Goal: Task Accomplishment & Management: Use online tool/utility

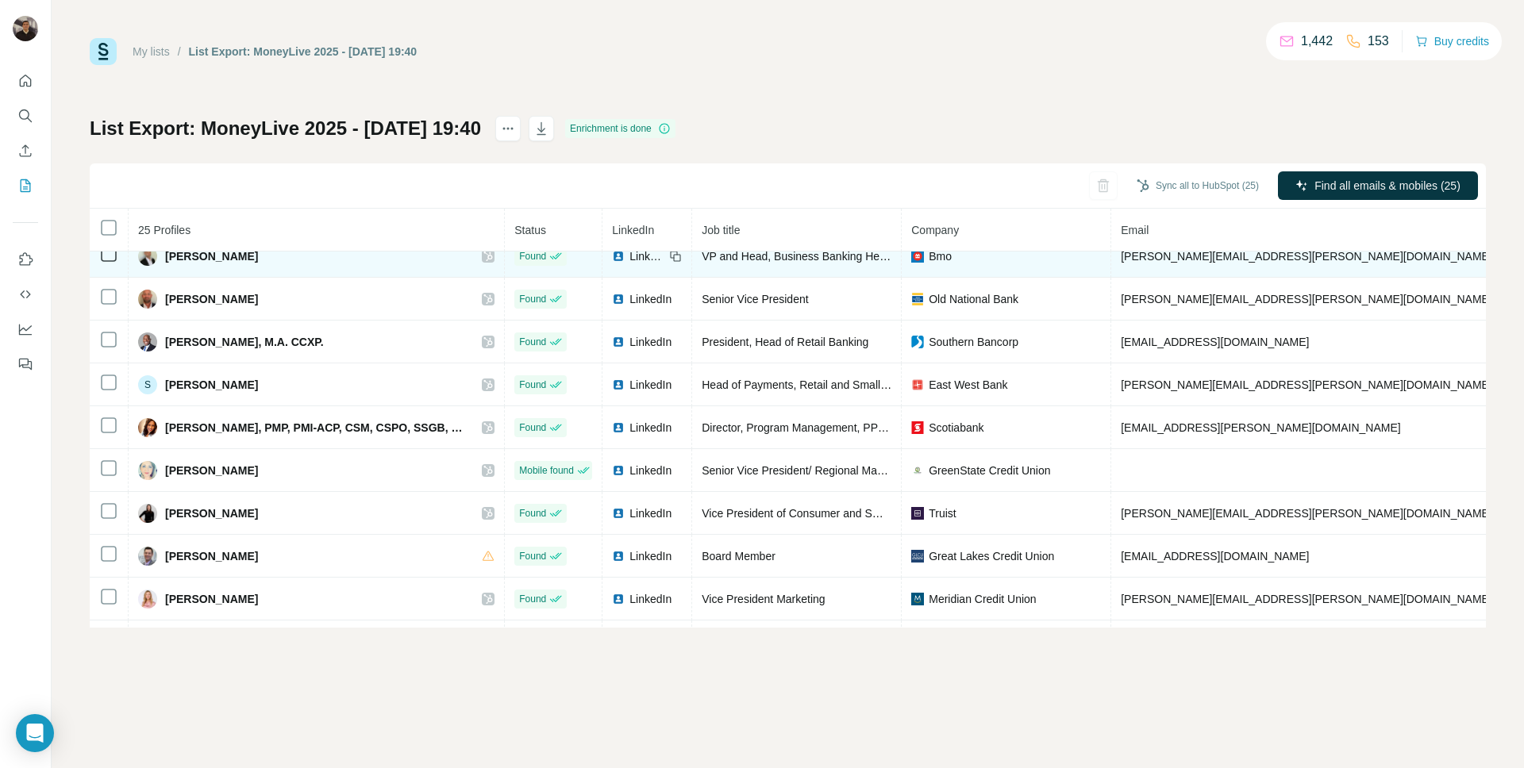
scroll to position [695, 0]
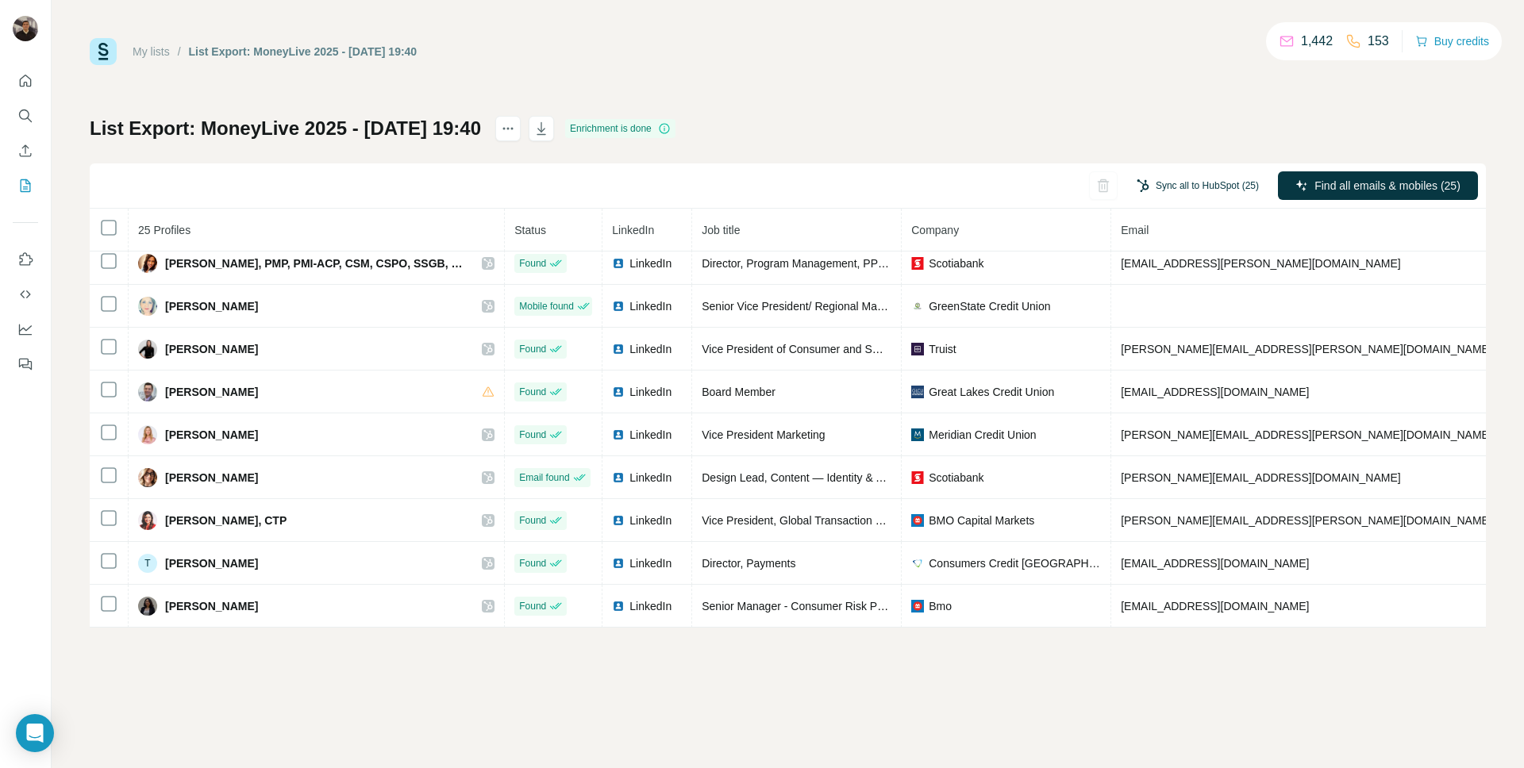
click at [1187, 183] on button "Sync all to HubSpot (25)" at bounding box center [1197, 186] width 144 height 24
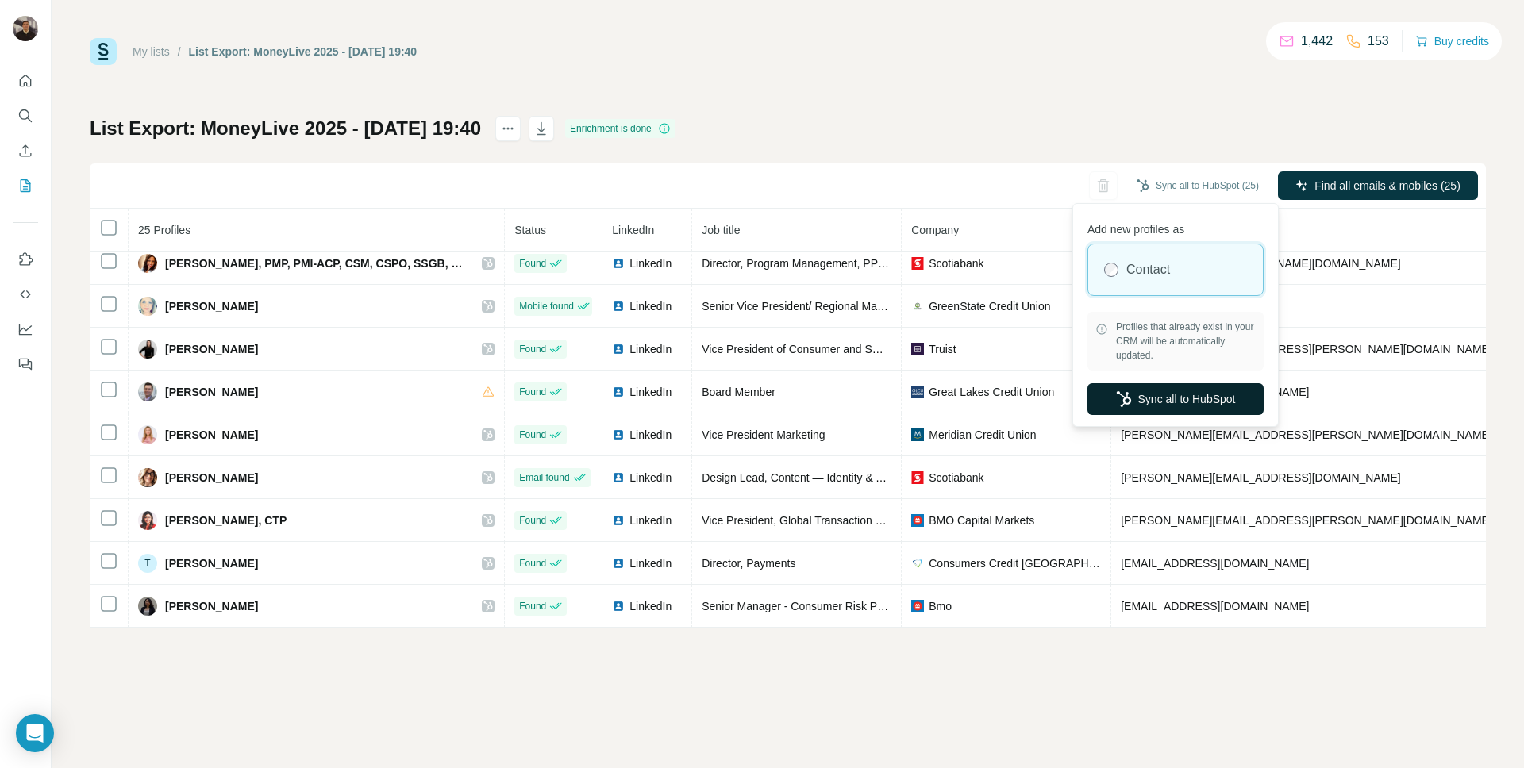
click at [1204, 401] on button "Sync all to HubSpot" at bounding box center [1175, 399] width 176 height 32
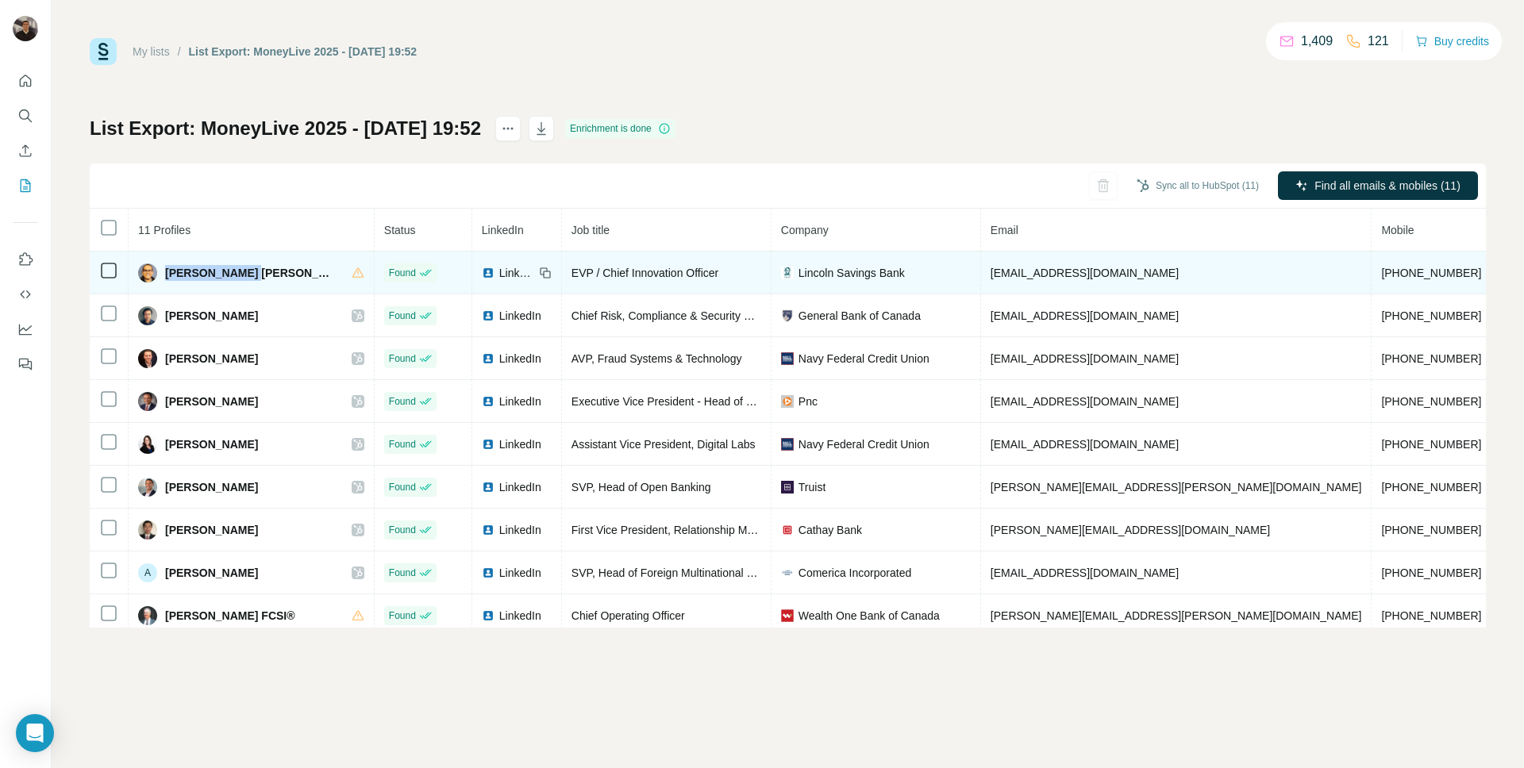
drag, startPoint x: 166, startPoint y: 273, endPoint x: 249, endPoint y: 273, distance: 83.3
click at [249, 273] on span "Abraham Rojo Joseph" at bounding box center [250, 273] width 171 height 16
copy span "Abraham Rojo J"
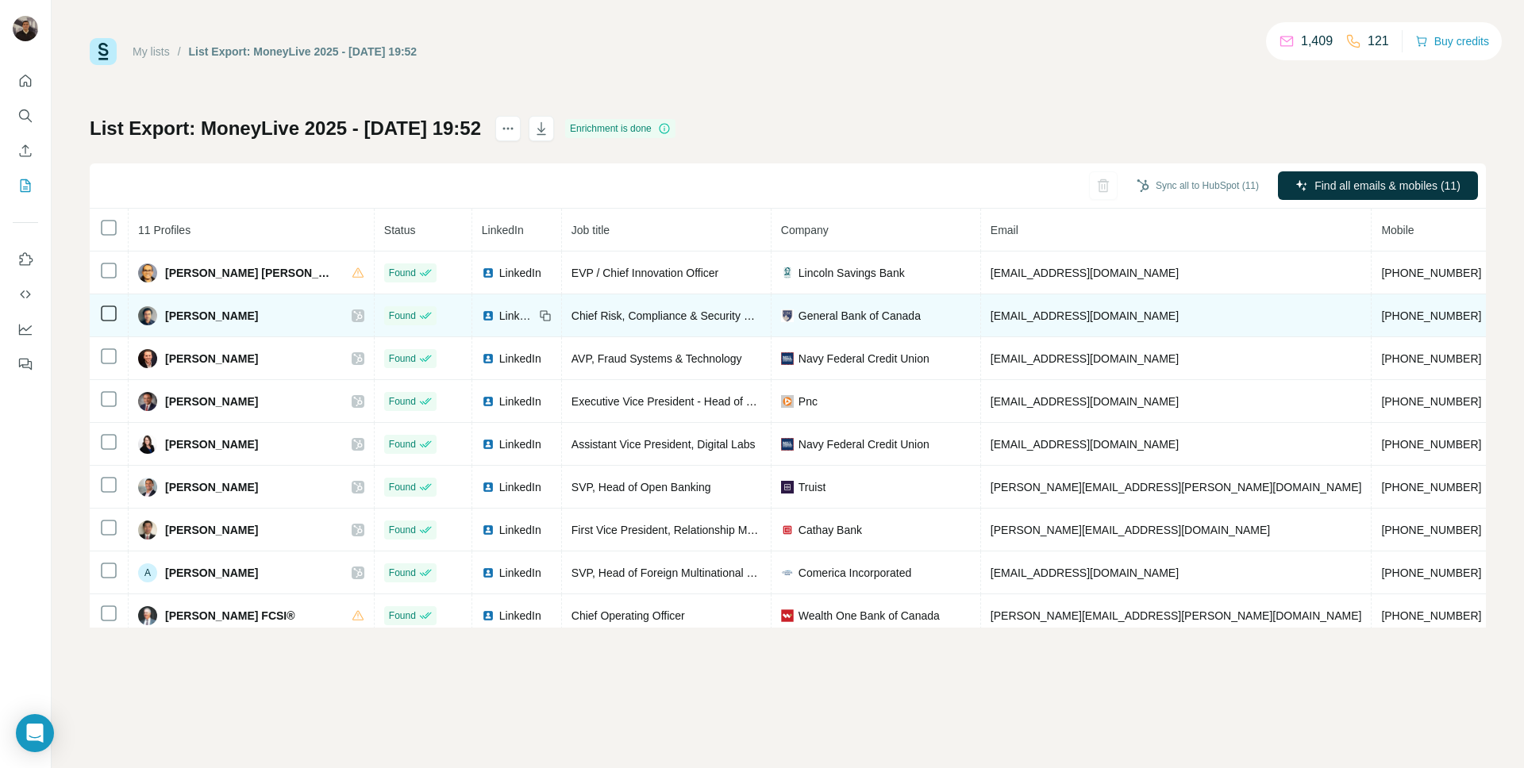
click at [353, 317] on icon at bounding box center [358, 316] width 10 height 13
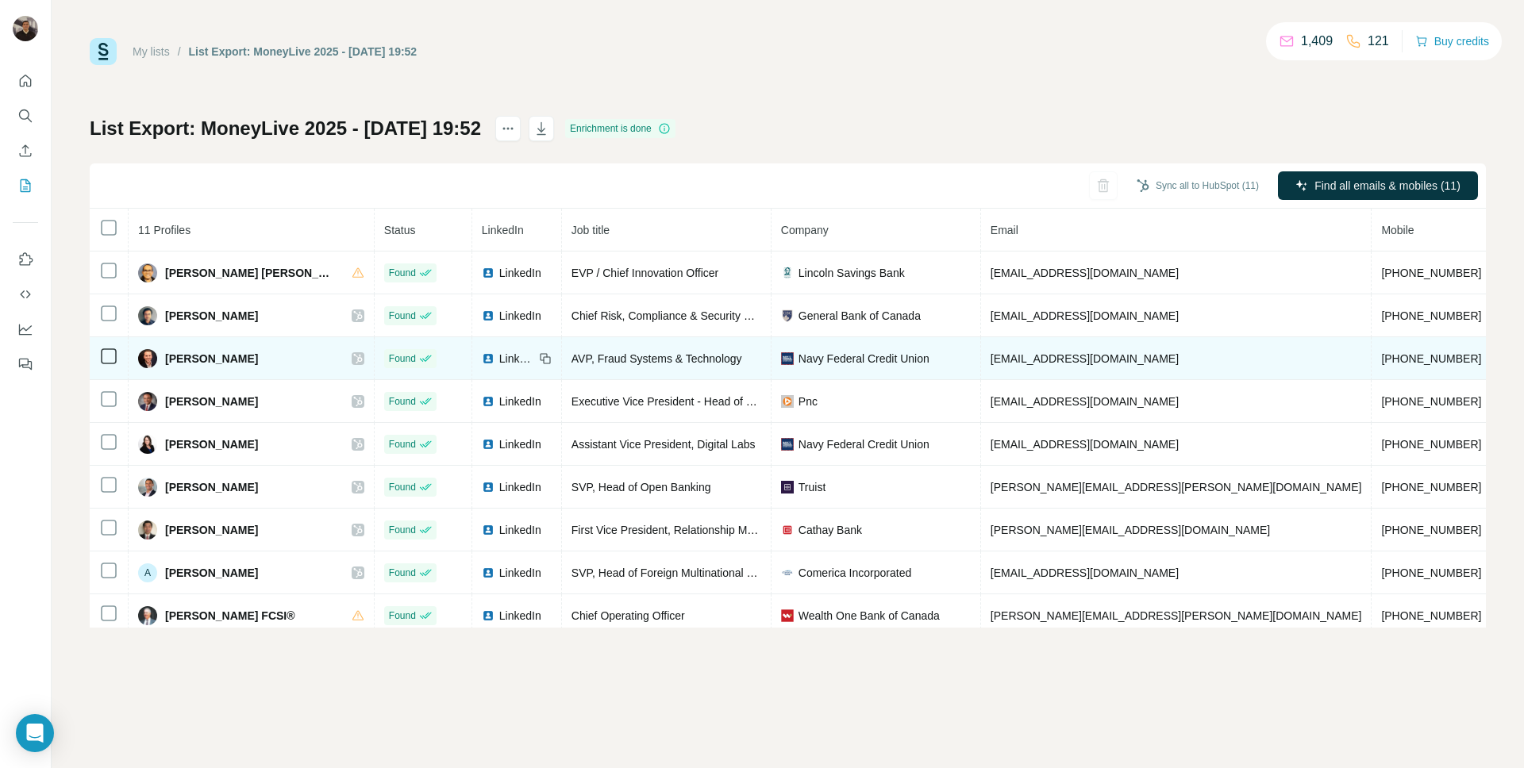
click at [353, 360] on icon at bounding box center [358, 358] width 10 height 13
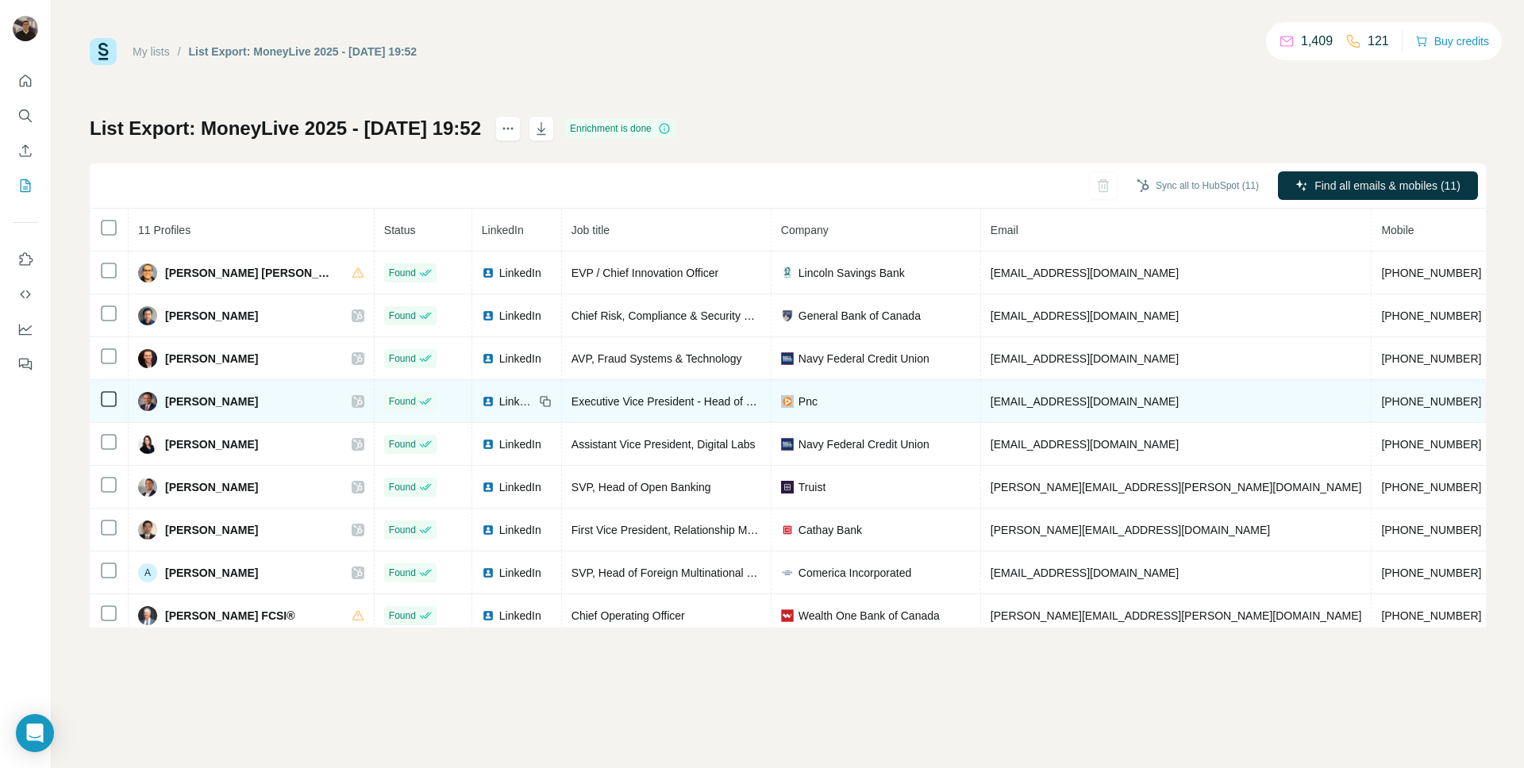
click at [353, 402] on icon at bounding box center [358, 401] width 10 height 13
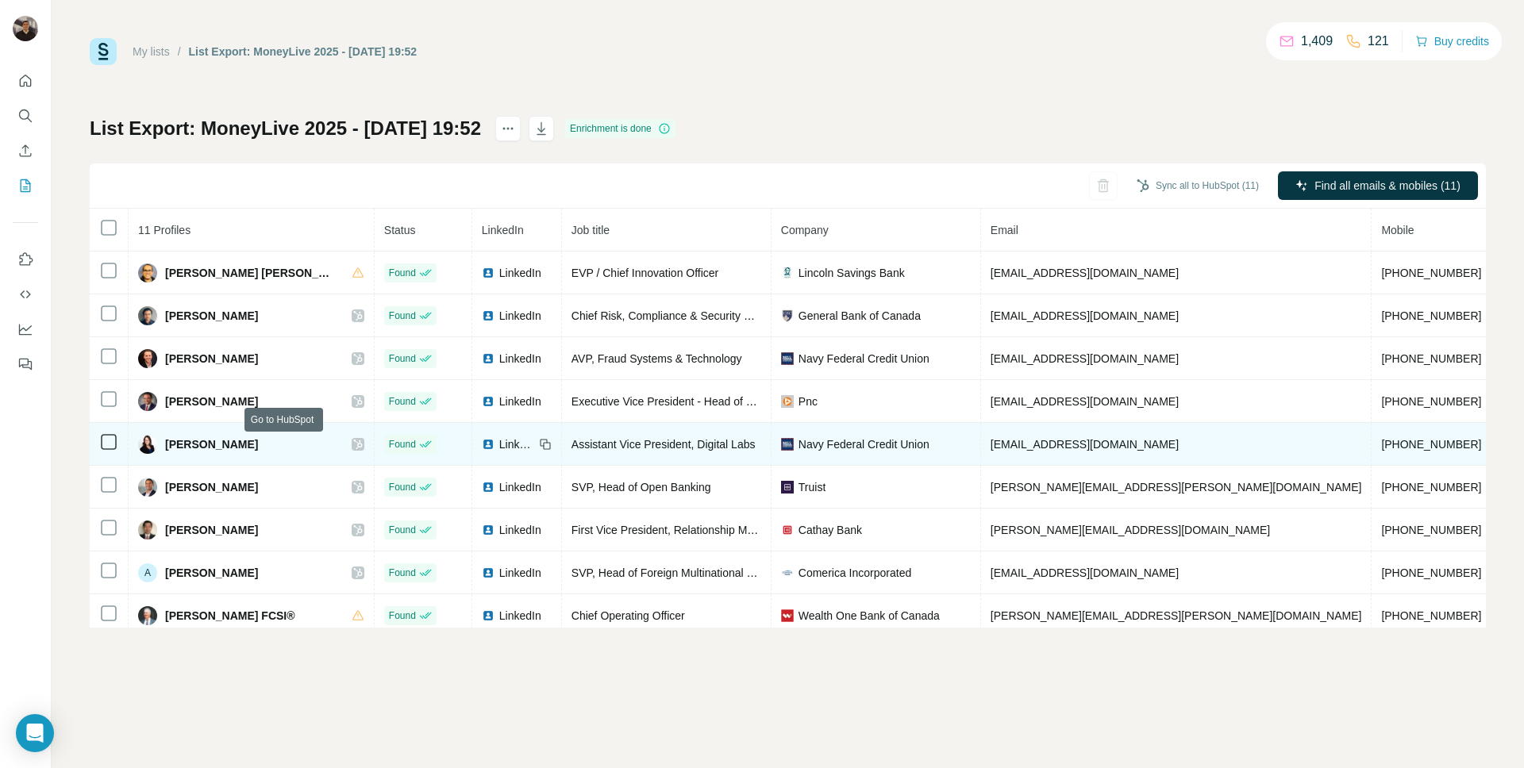
click at [353, 444] on icon at bounding box center [358, 444] width 10 height 13
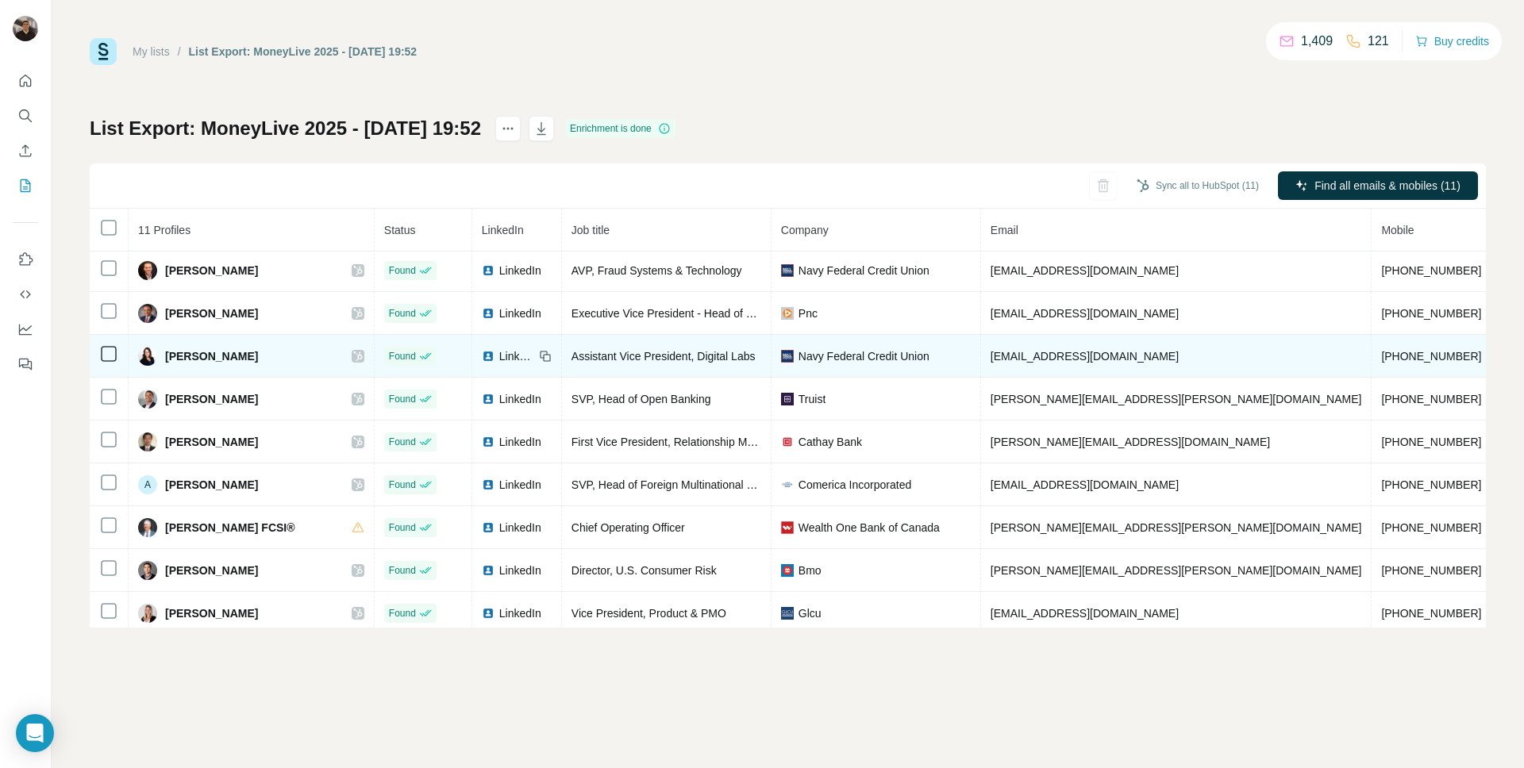
scroll to position [95, 0]
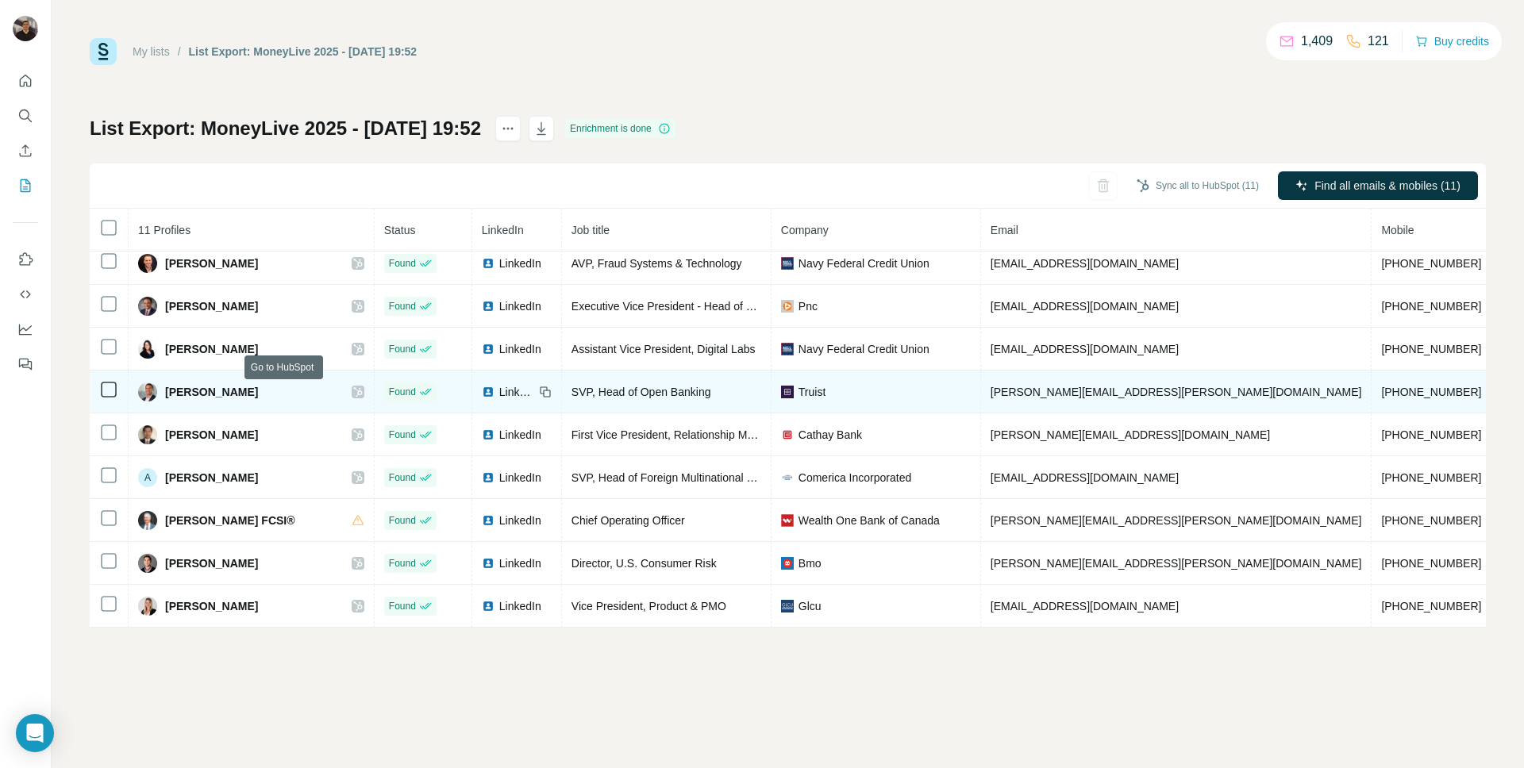
click at [353, 394] on icon at bounding box center [358, 392] width 10 height 13
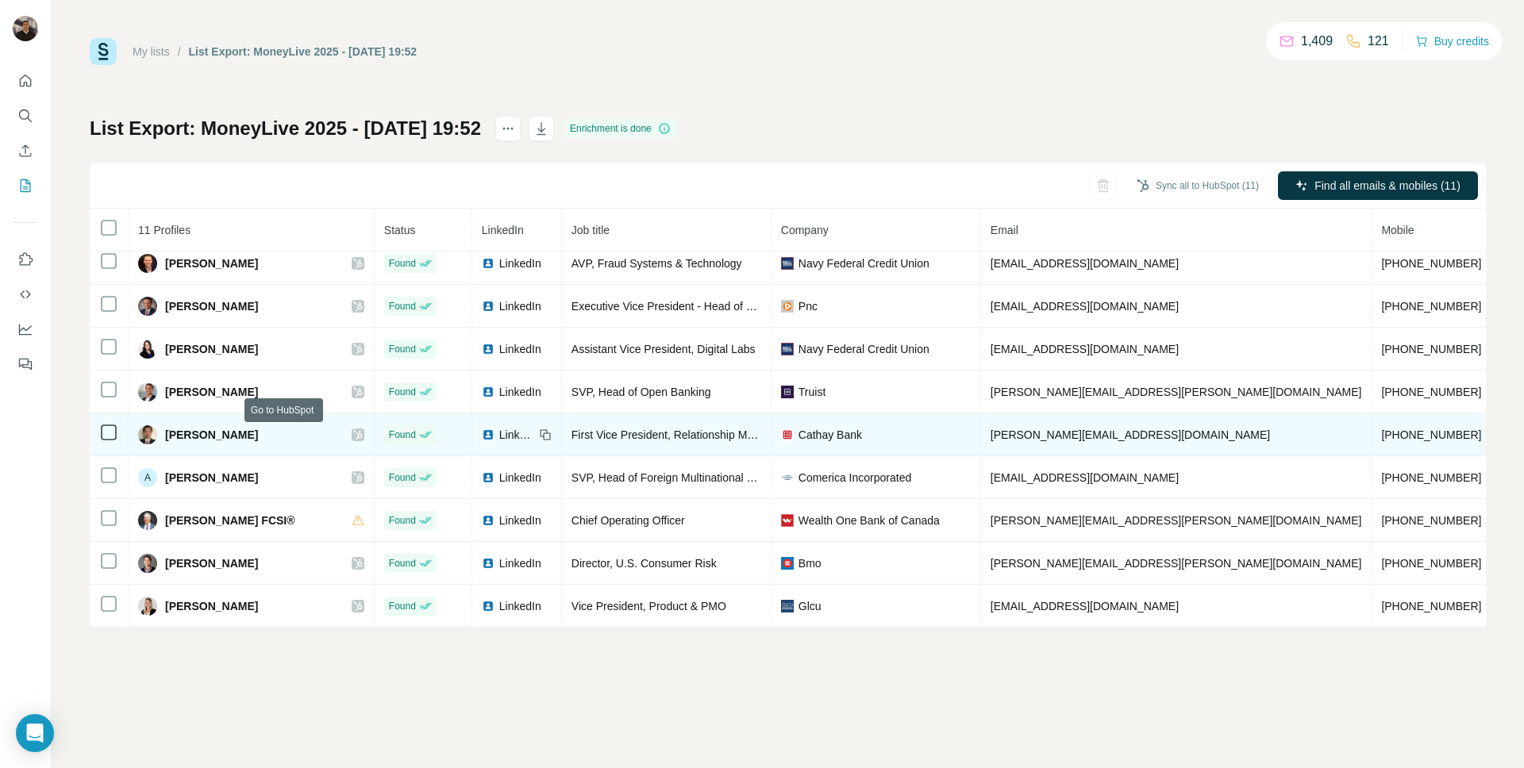
click at [353, 437] on icon at bounding box center [358, 435] width 10 height 13
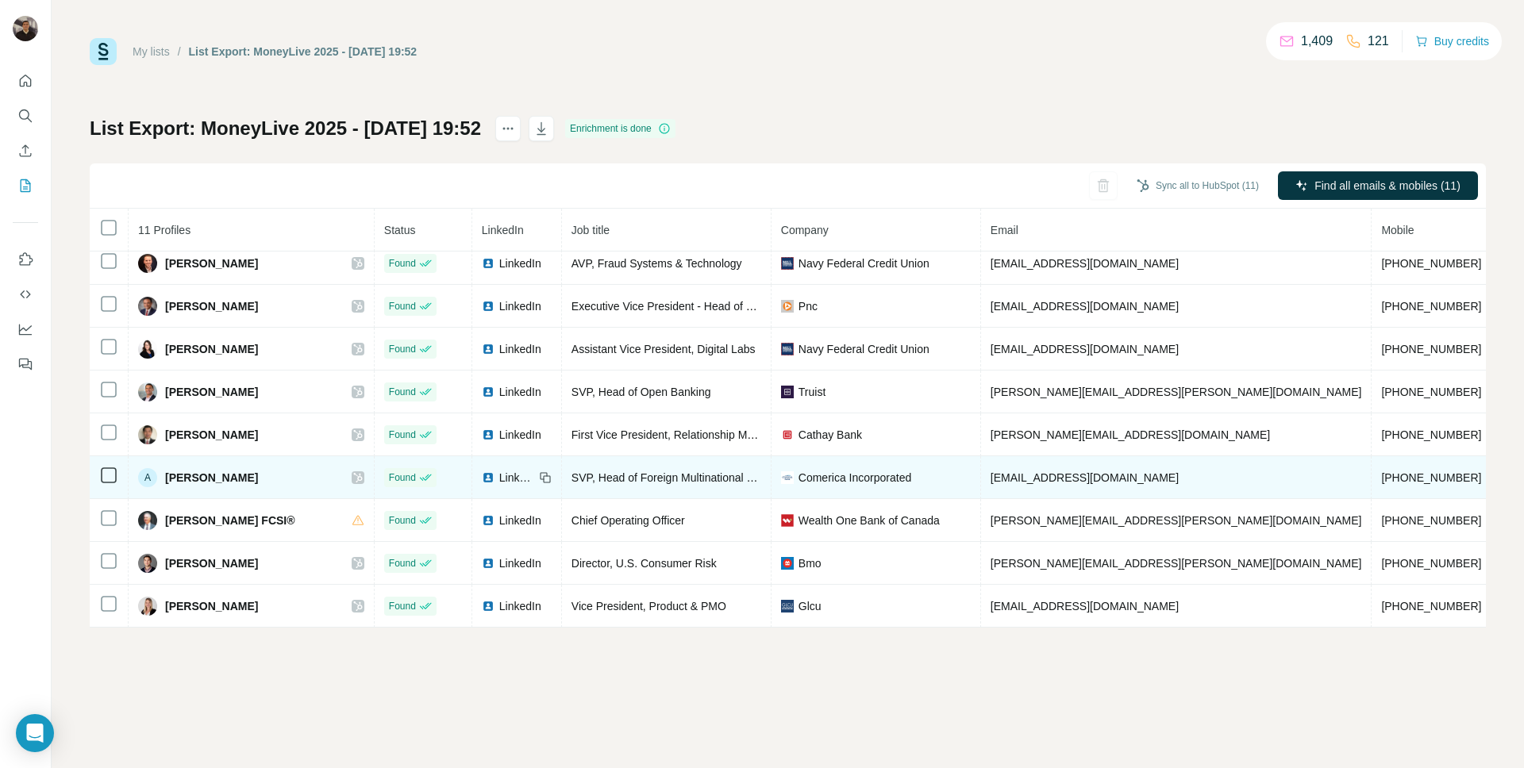
click at [353, 476] on icon at bounding box center [358, 477] width 10 height 13
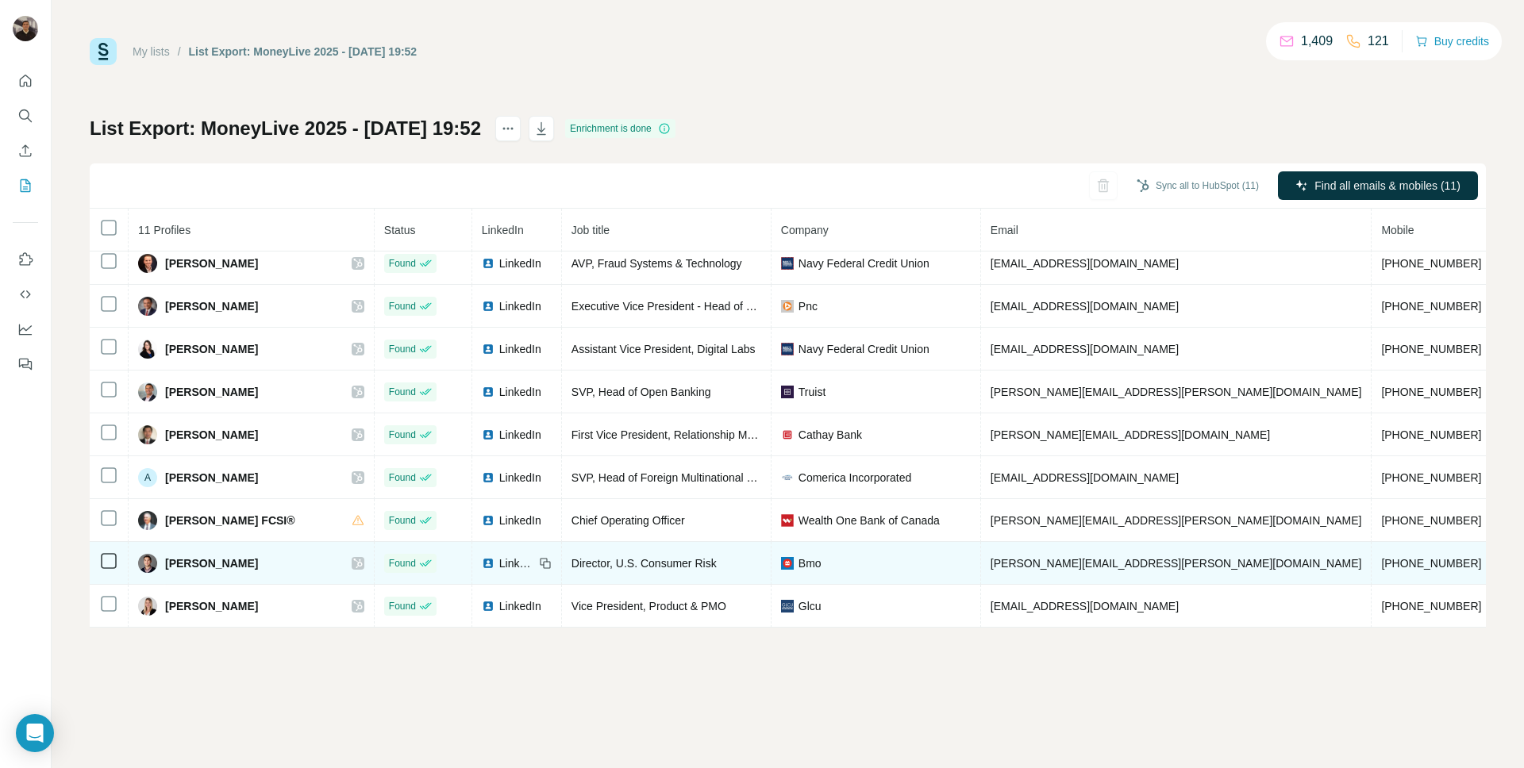
click at [353, 564] on icon at bounding box center [358, 563] width 10 height 13
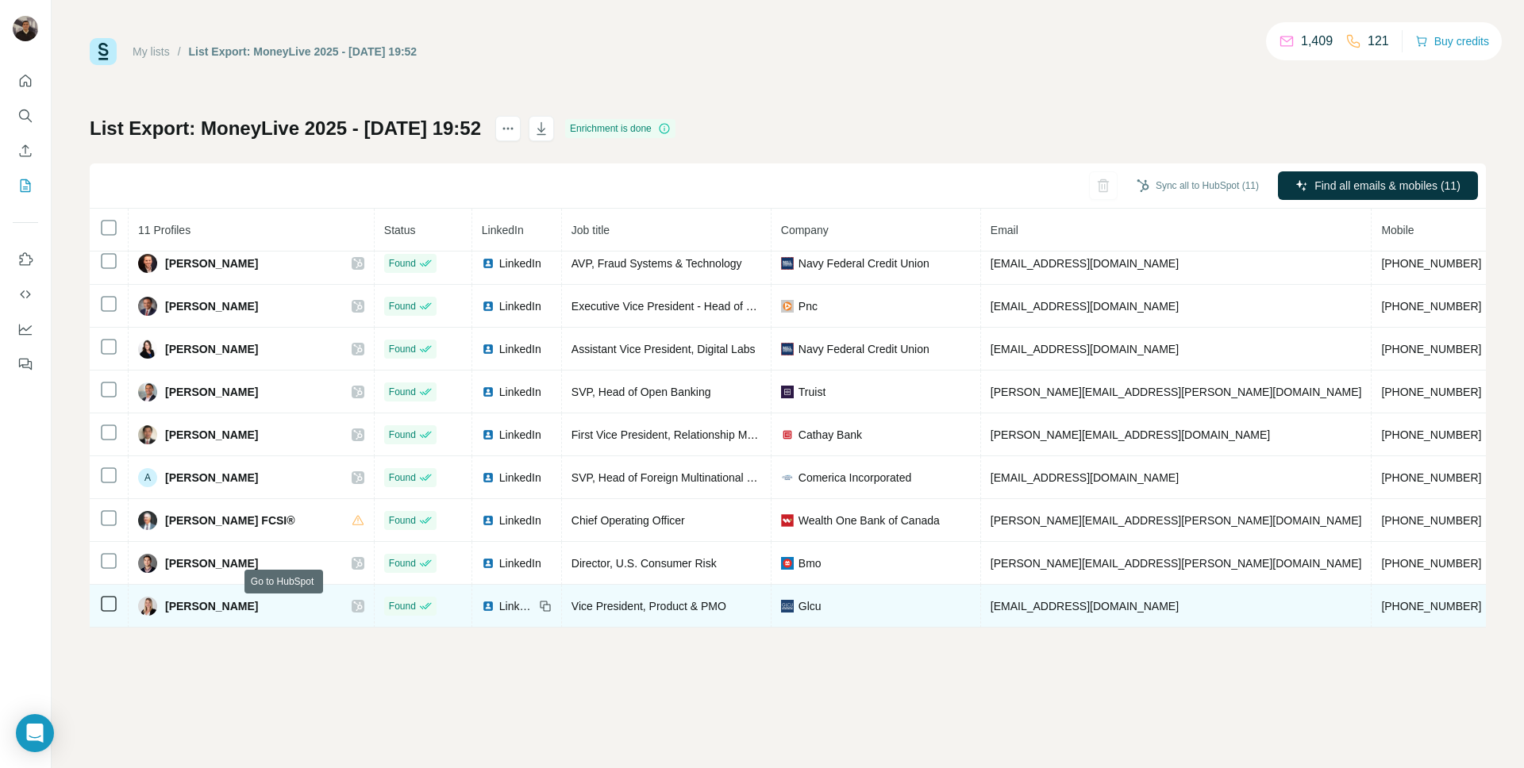
click at [353, 606] on icon at bounding box center [357, 607] width 9 height 10
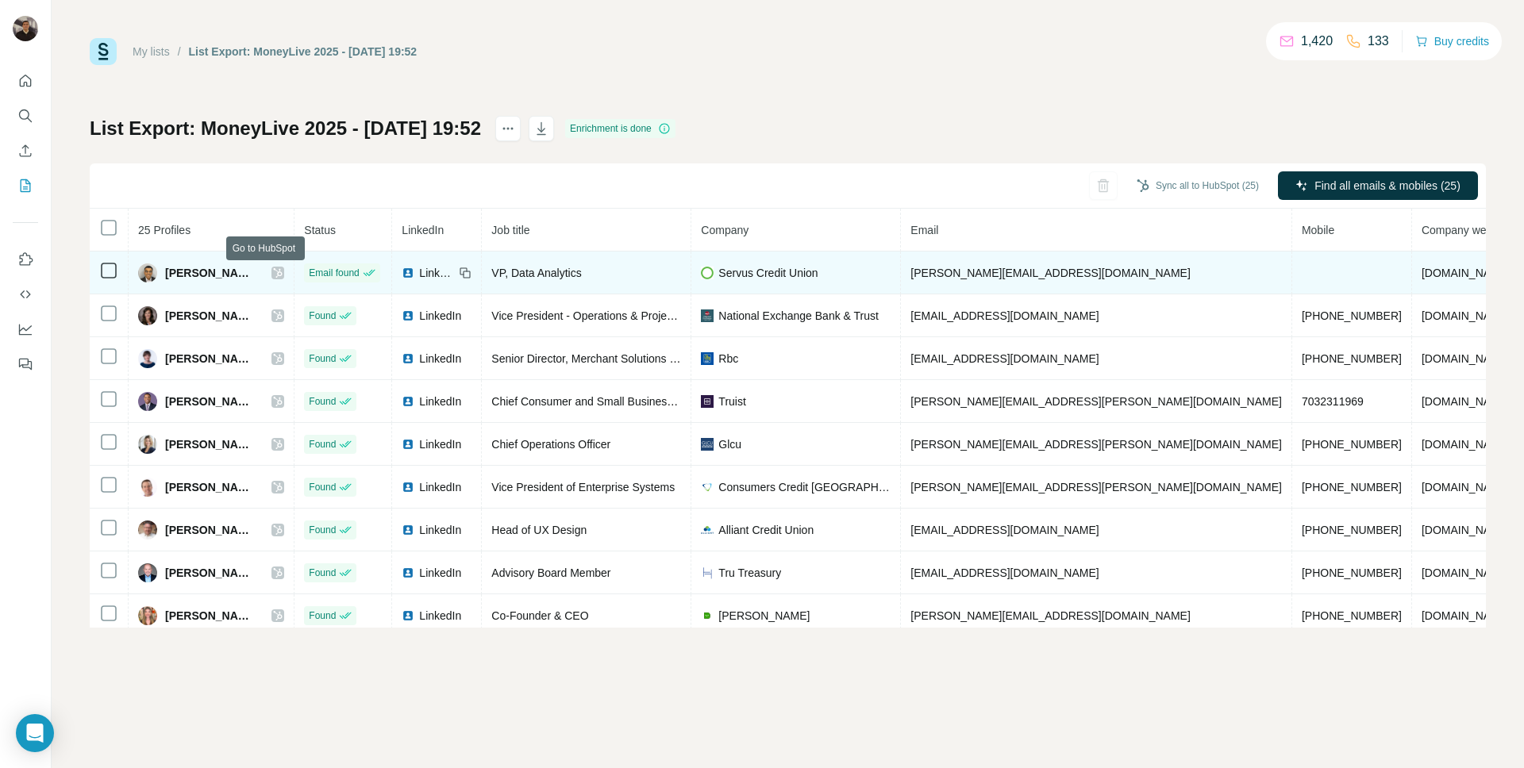
click at [274, 275] on icon at bounding box center [278, 273] width 9 height 10
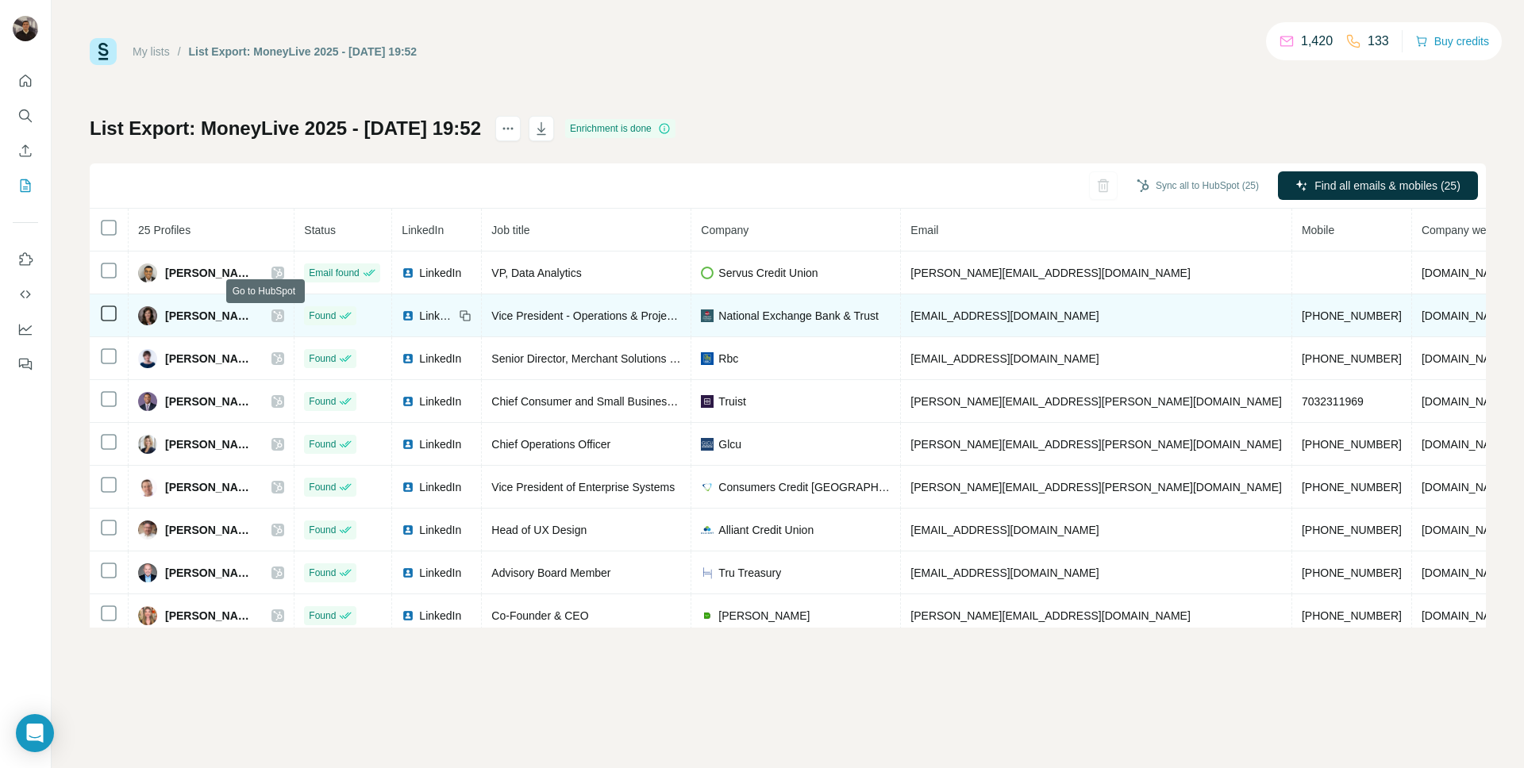
click at [273, 320] on icon at bounding box center [278, 316] width 10 height 13
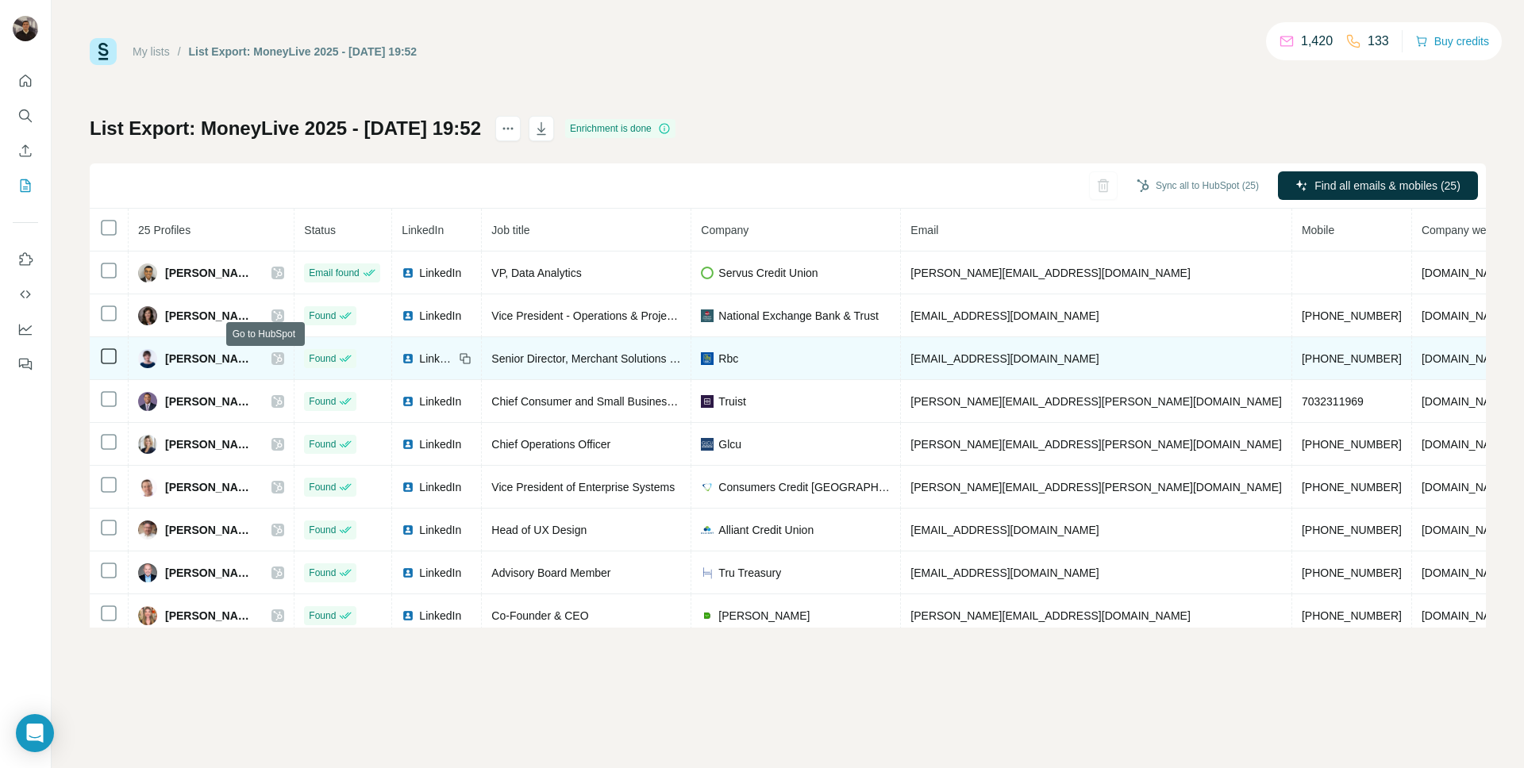
click at [273, 352] on icon at bounding box center [278, 358] width 10 height 13
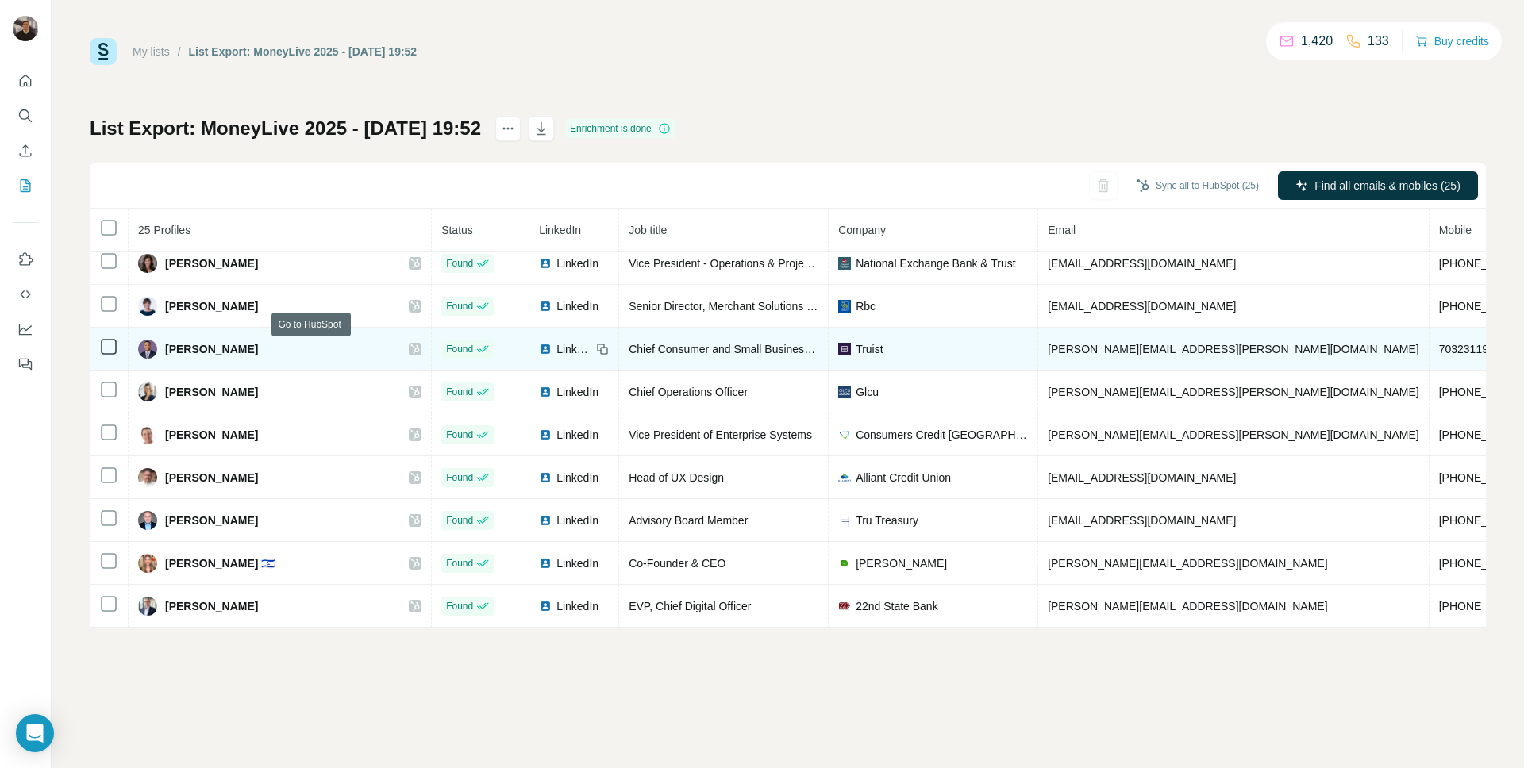
click at [410, 348] on icon at bounding box center [415, 349] width 10 height 13
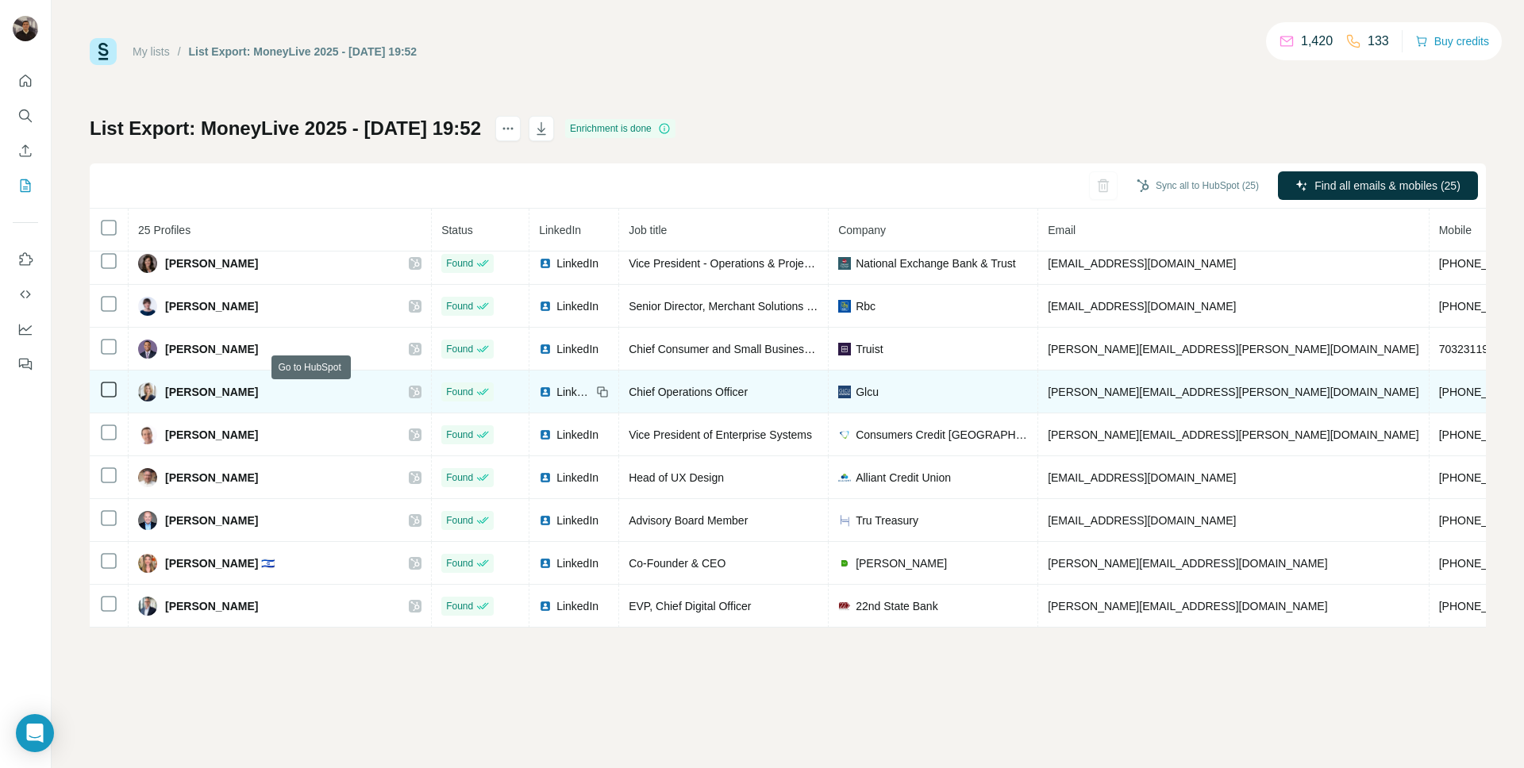
click at [410, 391] on icon at bounding box center [415, 392] width 10 height 13
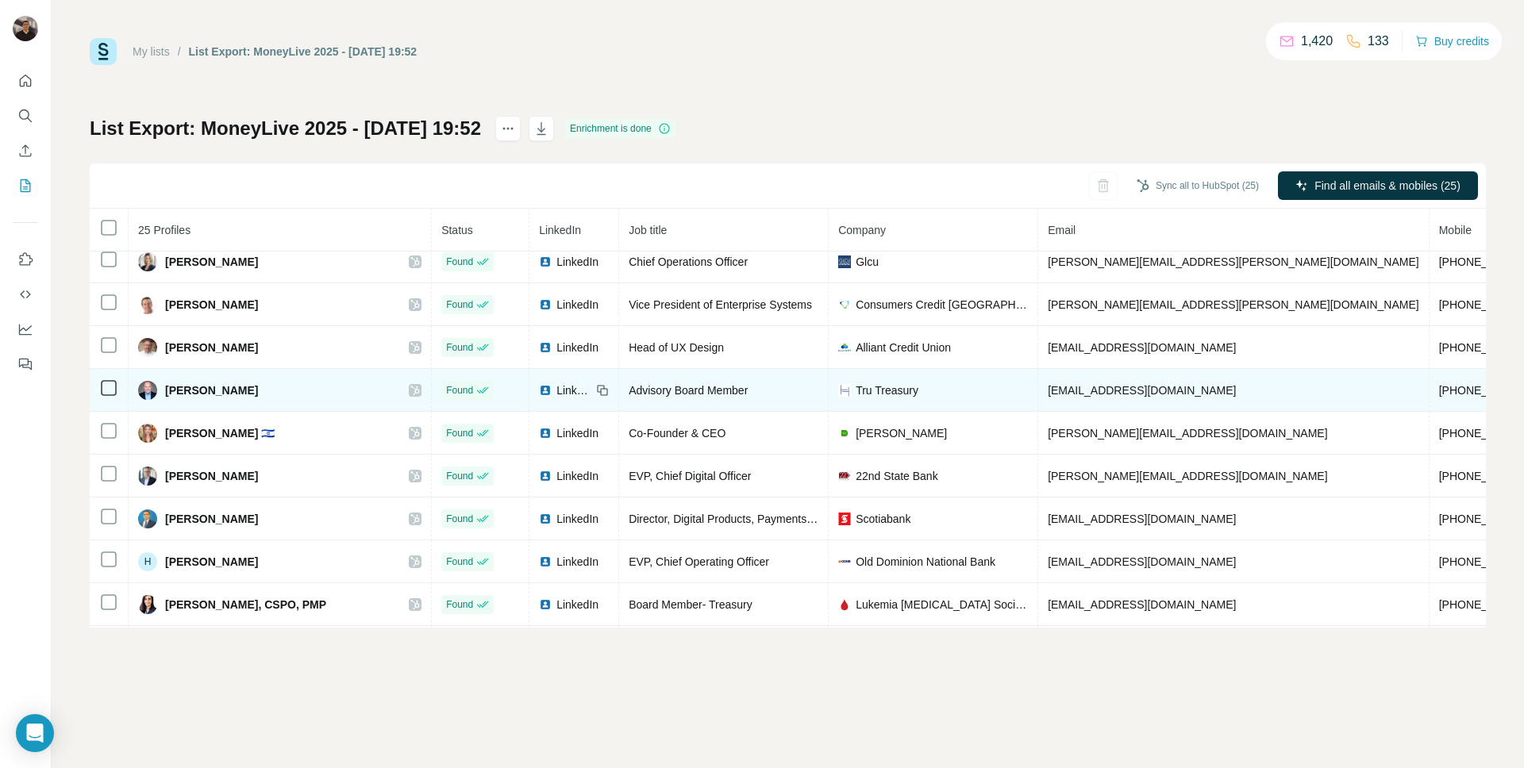
scroll to position [144, 0]
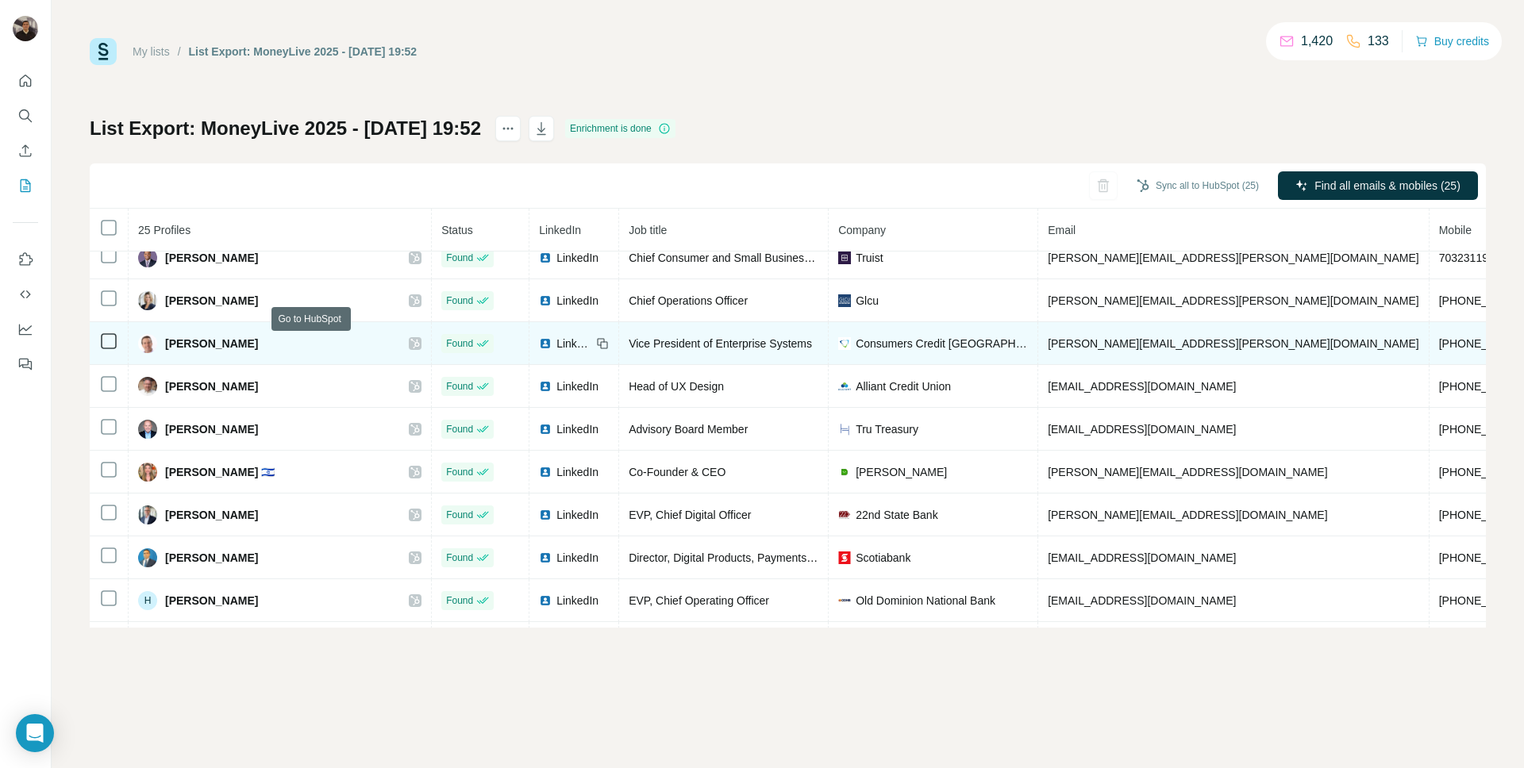
click at [410, 343] on icon at bounding box center [415, 343] width 10 height 13
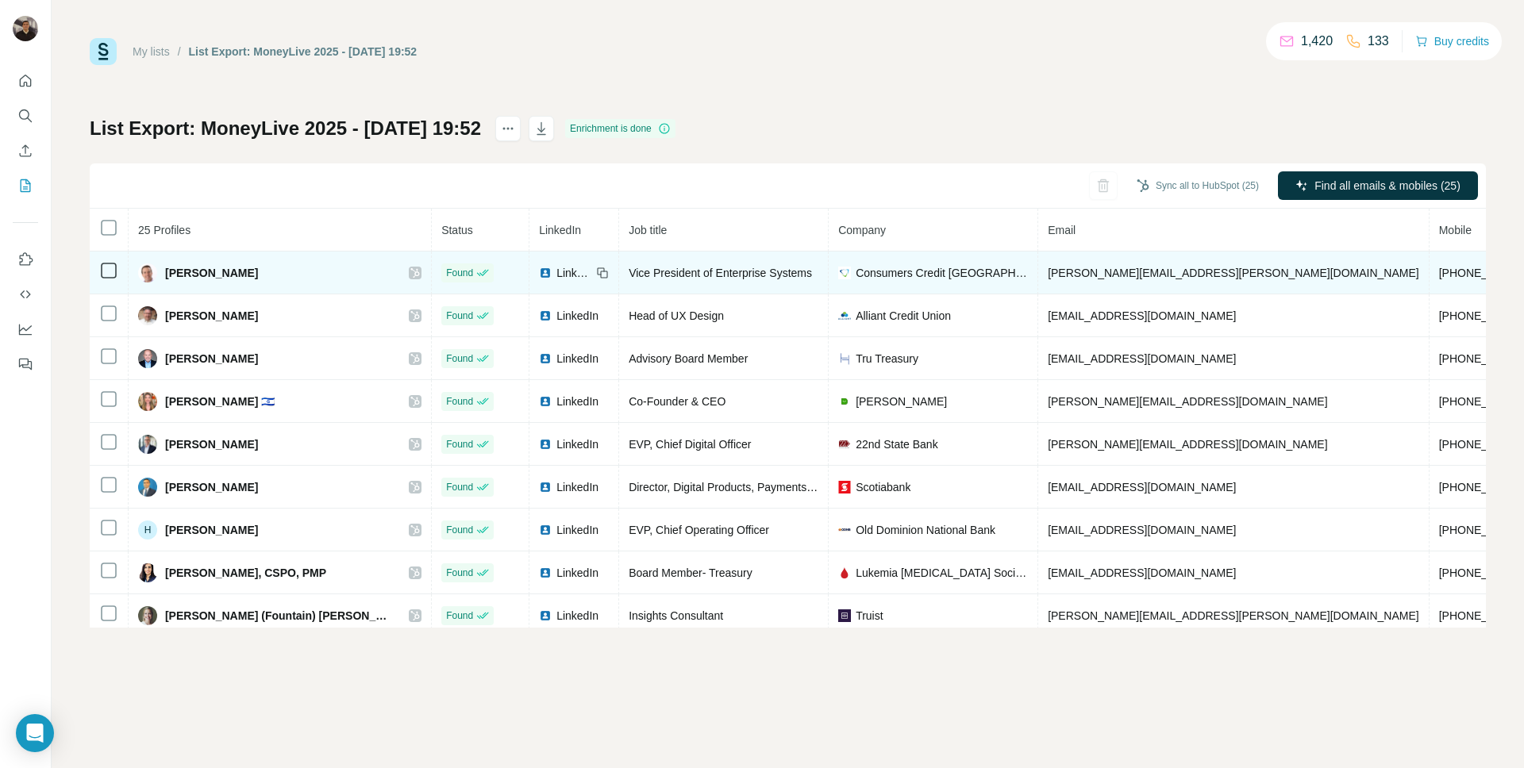
scroll to position [180, 0]
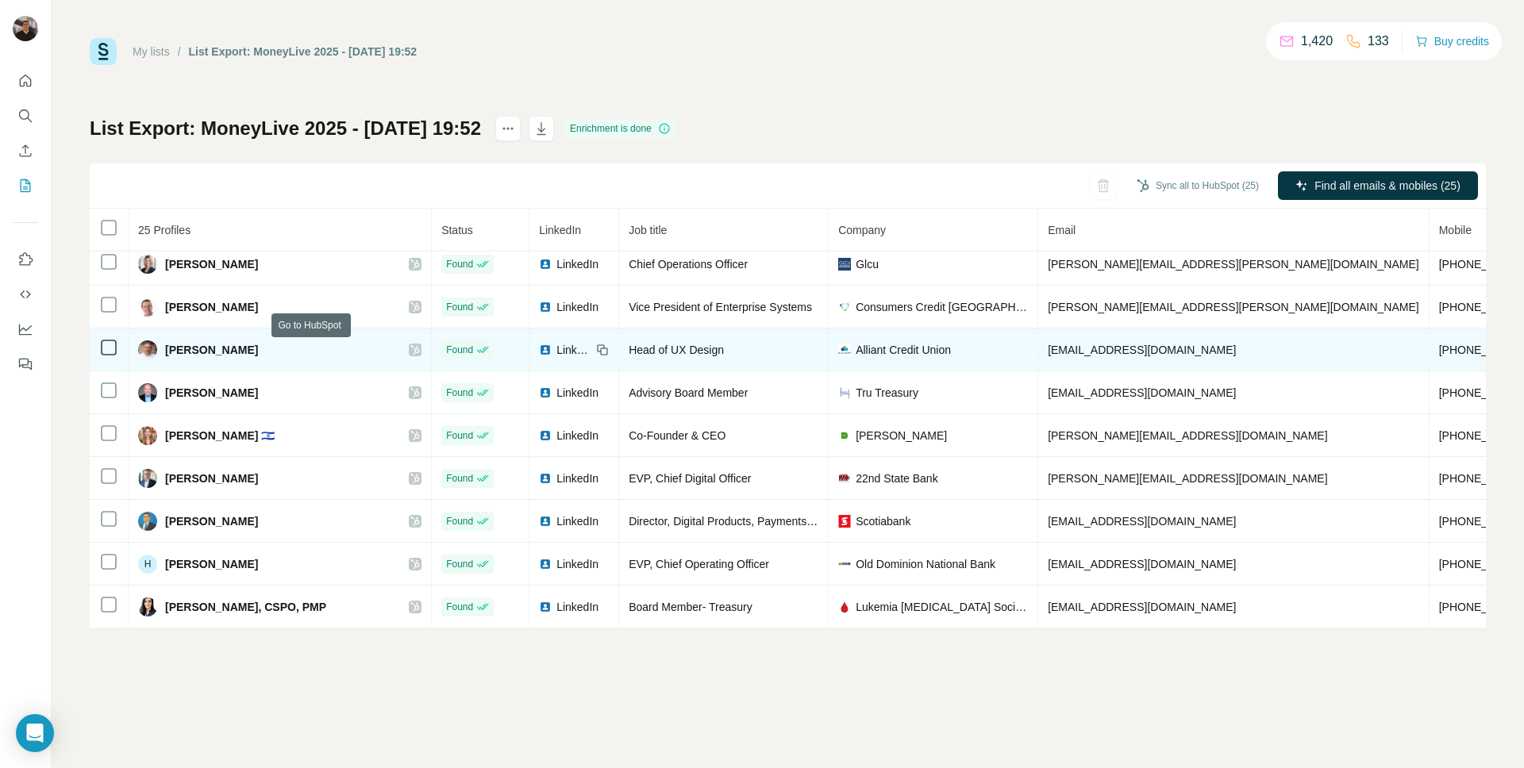
click at [410, 353] on icon at bounding box center [415, 350] width 10 height 13
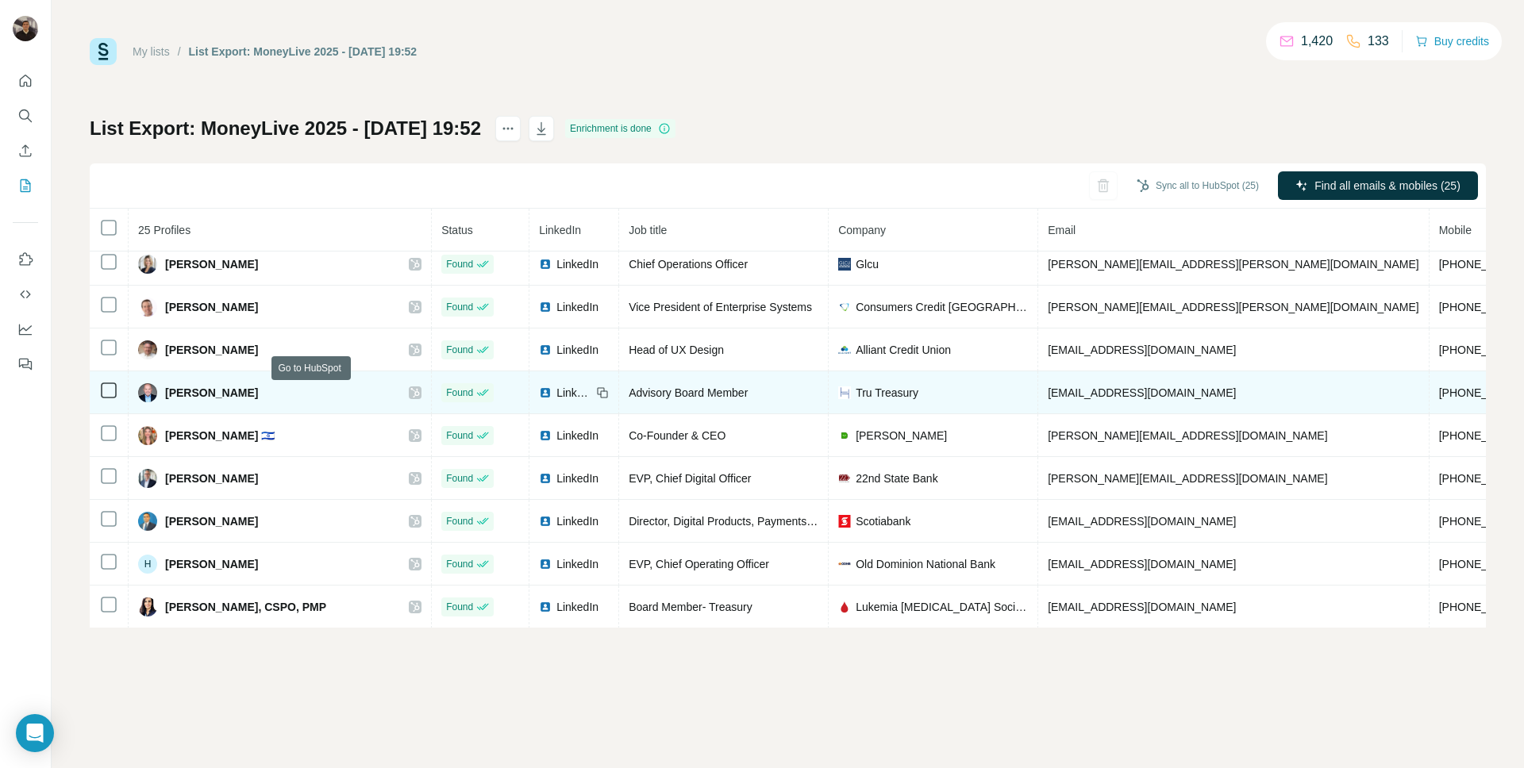
click at [410, 396] on icon at bounding box center [415, 393] width 10 height 13
